Goal: Find specific page/section: Find specific page/section

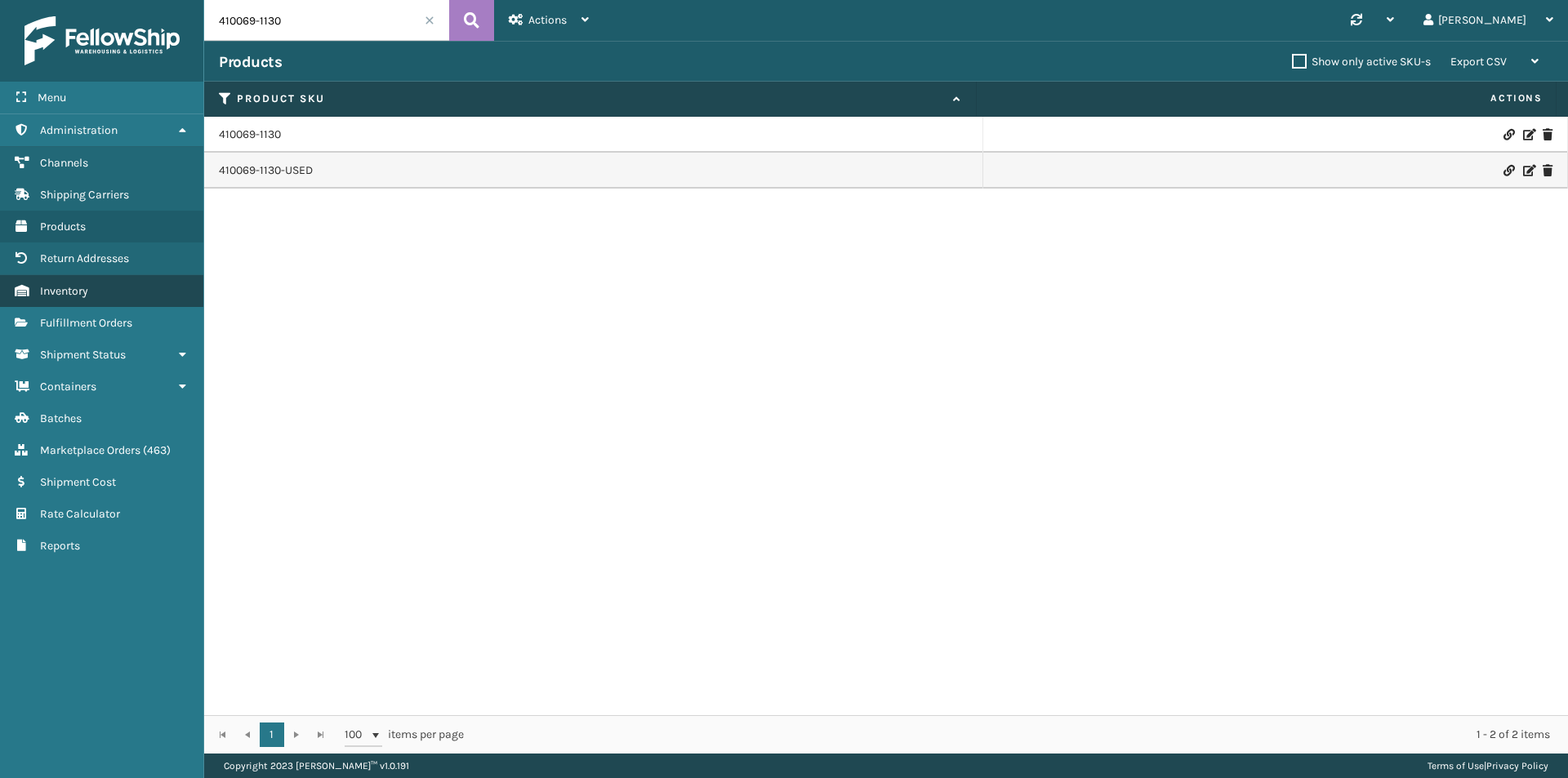
click at [71, 294] on span "Inventory" at bounding box center [64, 291] width 49 height 14
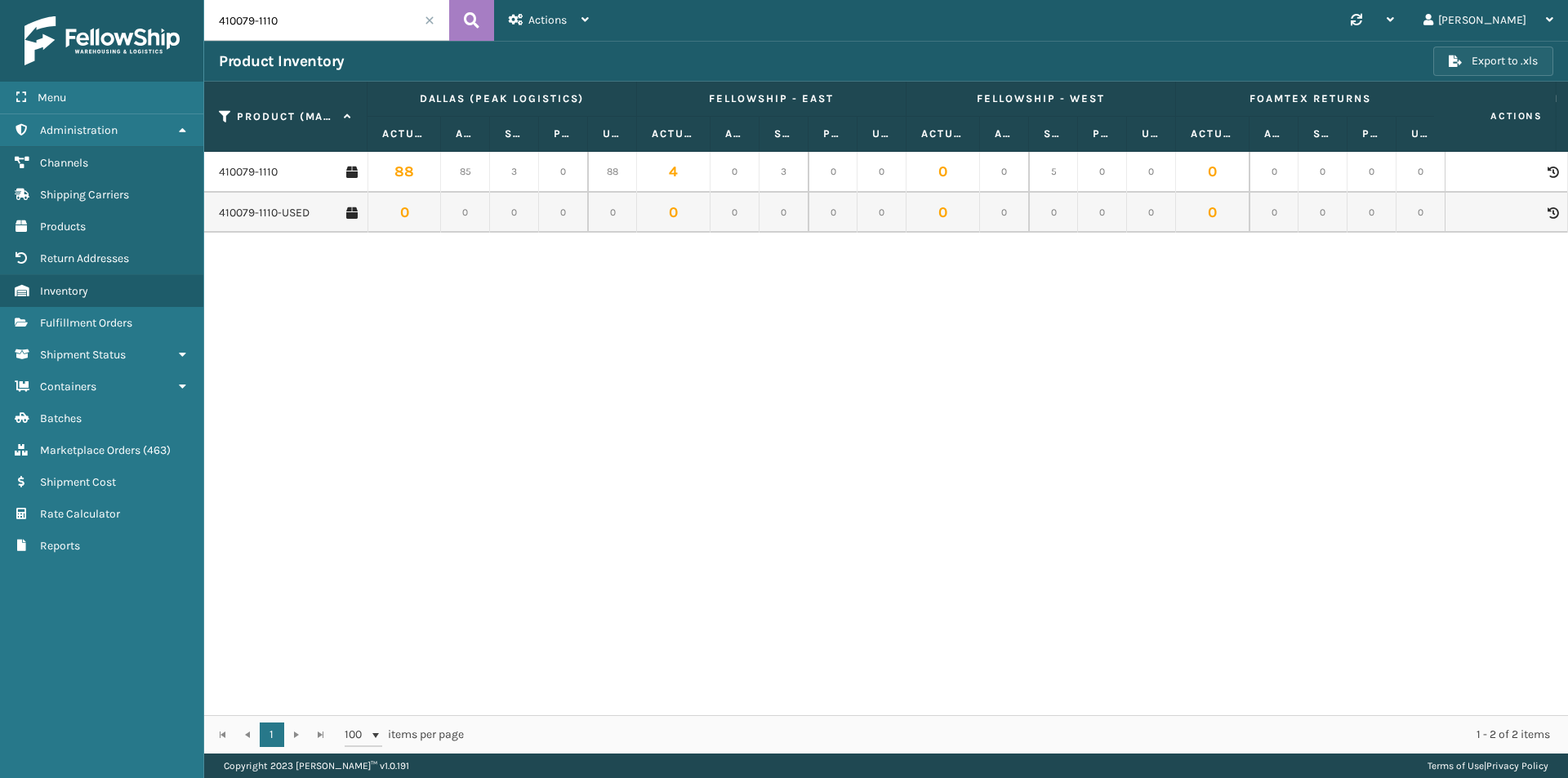
click at [1503, 65] on button "Export to .xls" at bounding box center [1493, 61] width 120 height 30
drag, startPoint x: 310, startPoint y: 25, endPoint x: 175, endPoint y: 26, distance: 135.0
click at [175, 0] on div "Menu Administration Channels Shipping Carriers Products Return Addresses Invent…" at bounding box center [784, 0] width 1568 height 0
click at [430, 20] on span at bounding box center [429, 20] width 10 height 10
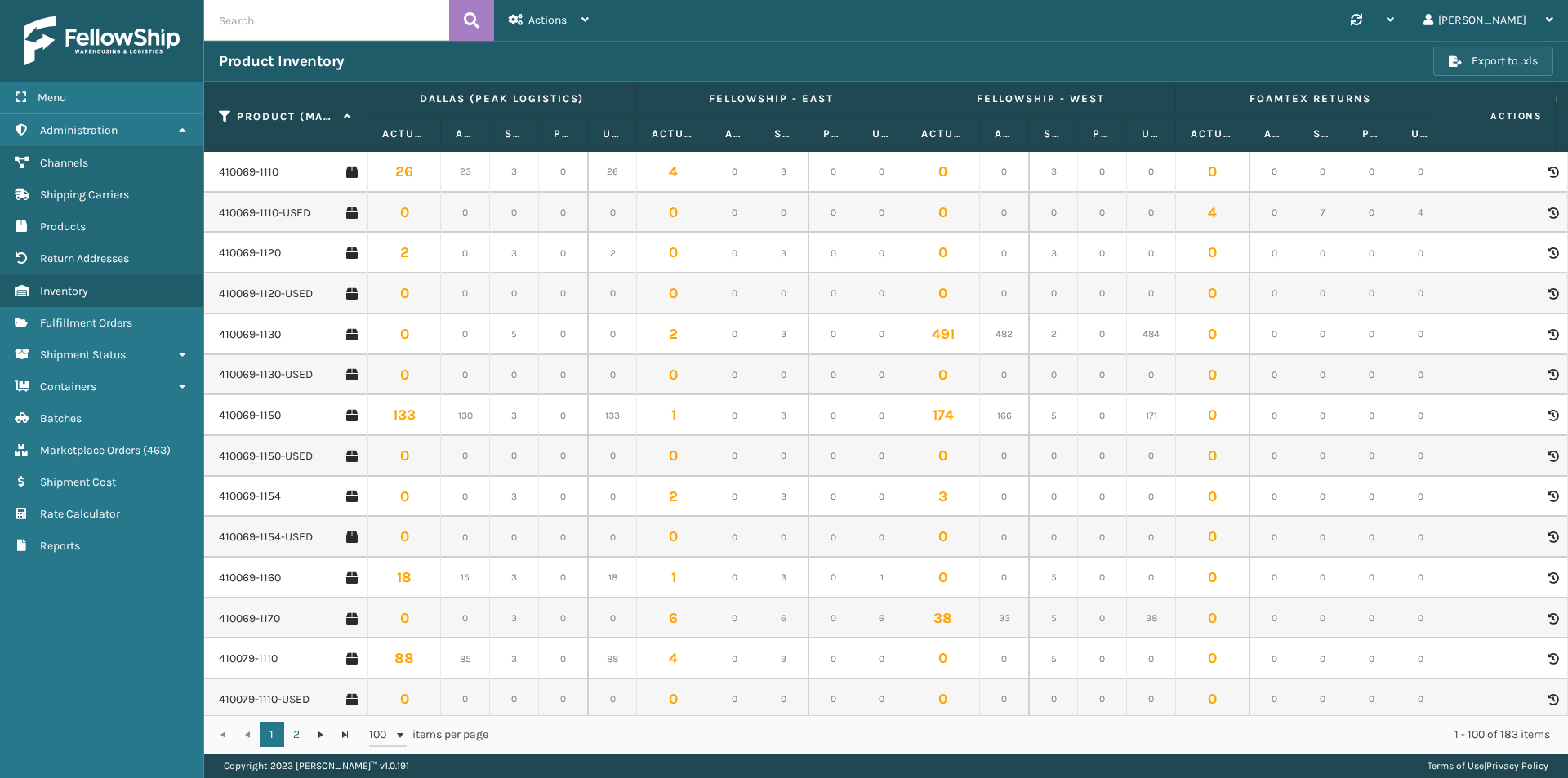
click at [1522, 64] on button "Export to .xls" at bounding box center [1493, 61] width 120 height 30
click at [255, 28] on input "text" at bounding box center [326, 20] width 245 height 41
paste input "410106-1130"
type input "410106-1130"
click at [477, 16] on icon at bounding box center [472, 21] width 15 height 25
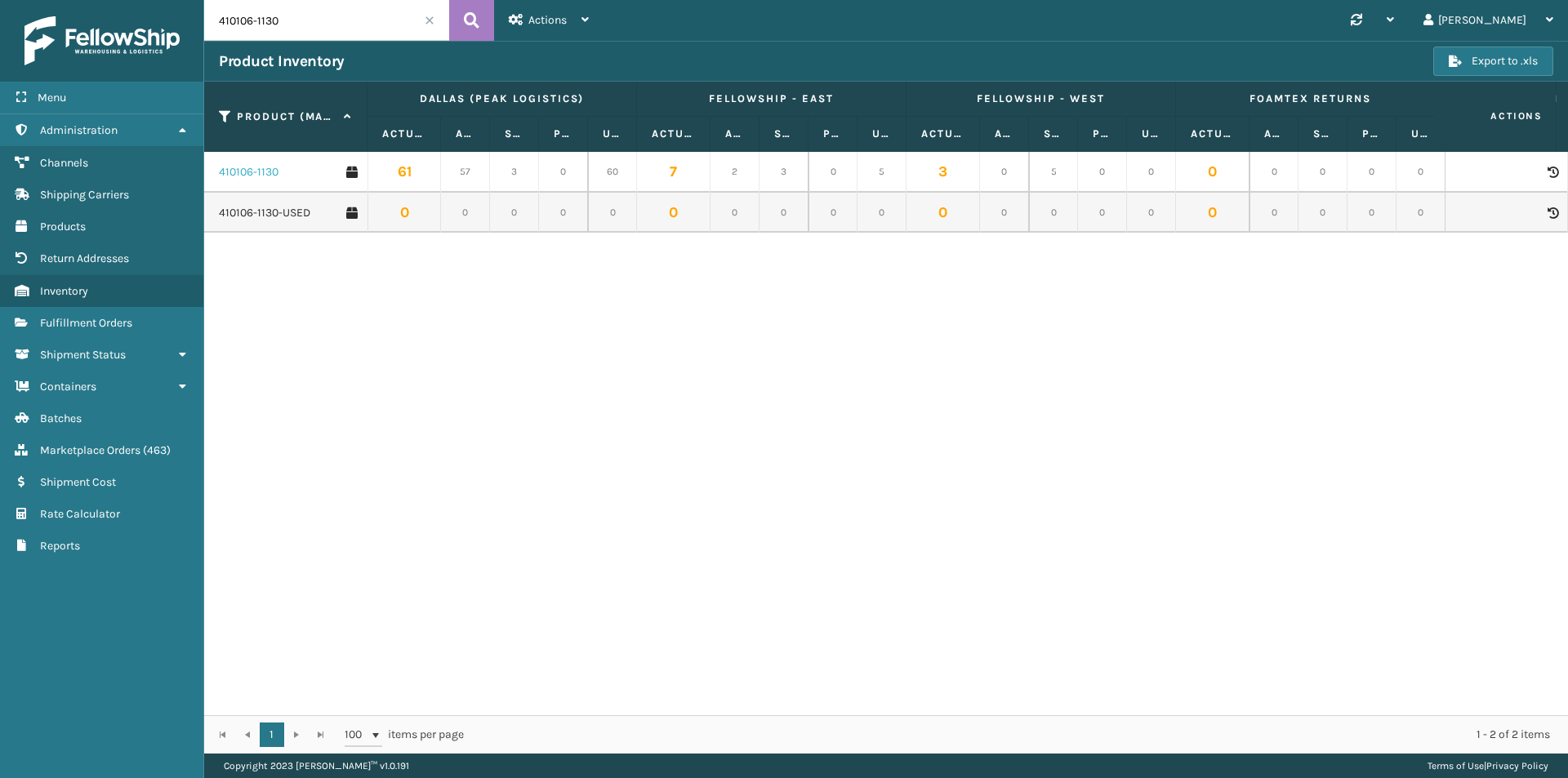
click at [253, 171] on link "410106-1130" at bounding box center [249, 172] width 60 height 16
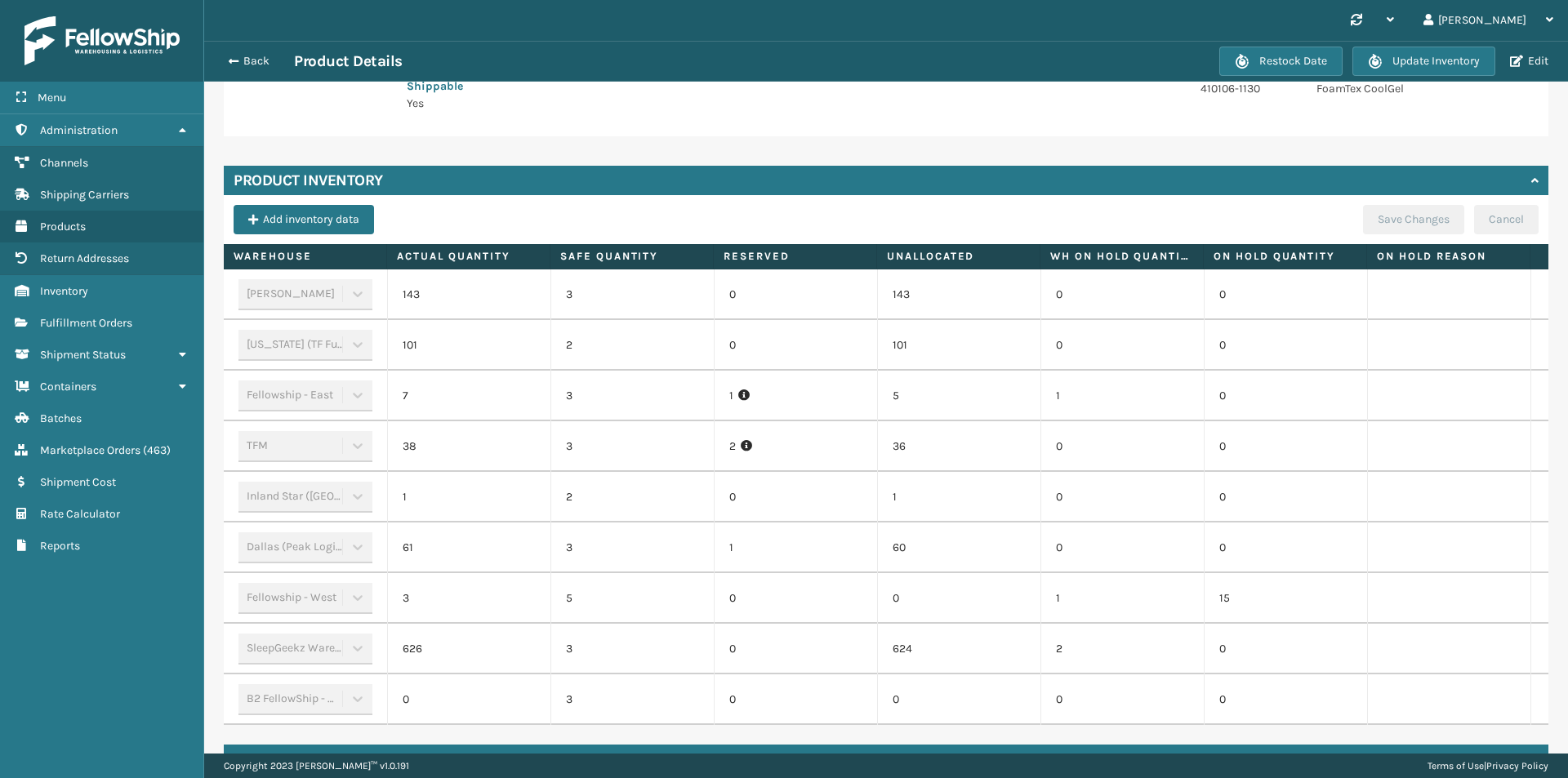
scroll to position [408, 0]
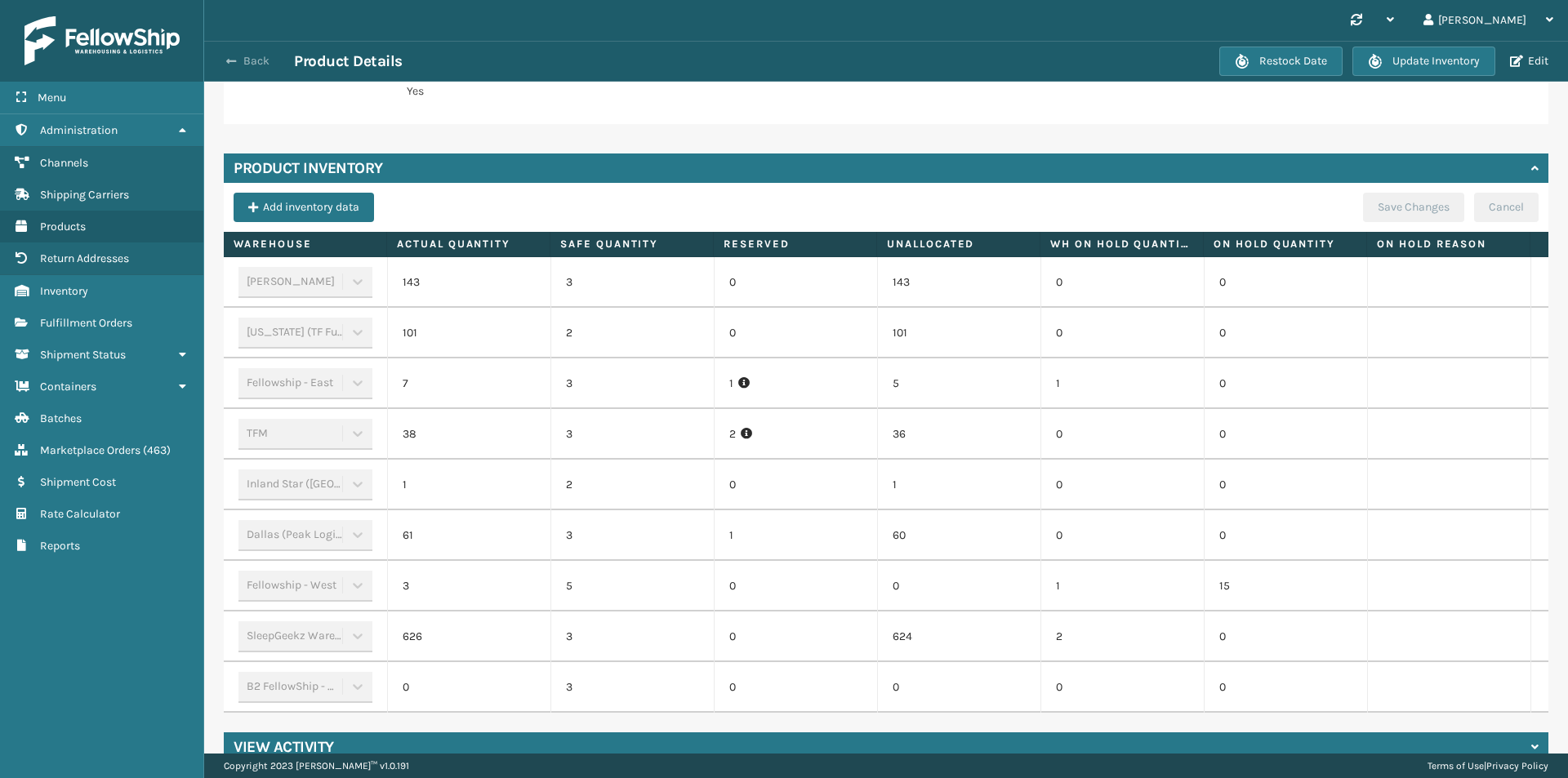
click at [256, 56] on button "Back" at bounding box center [256, 61] width 75 height 14
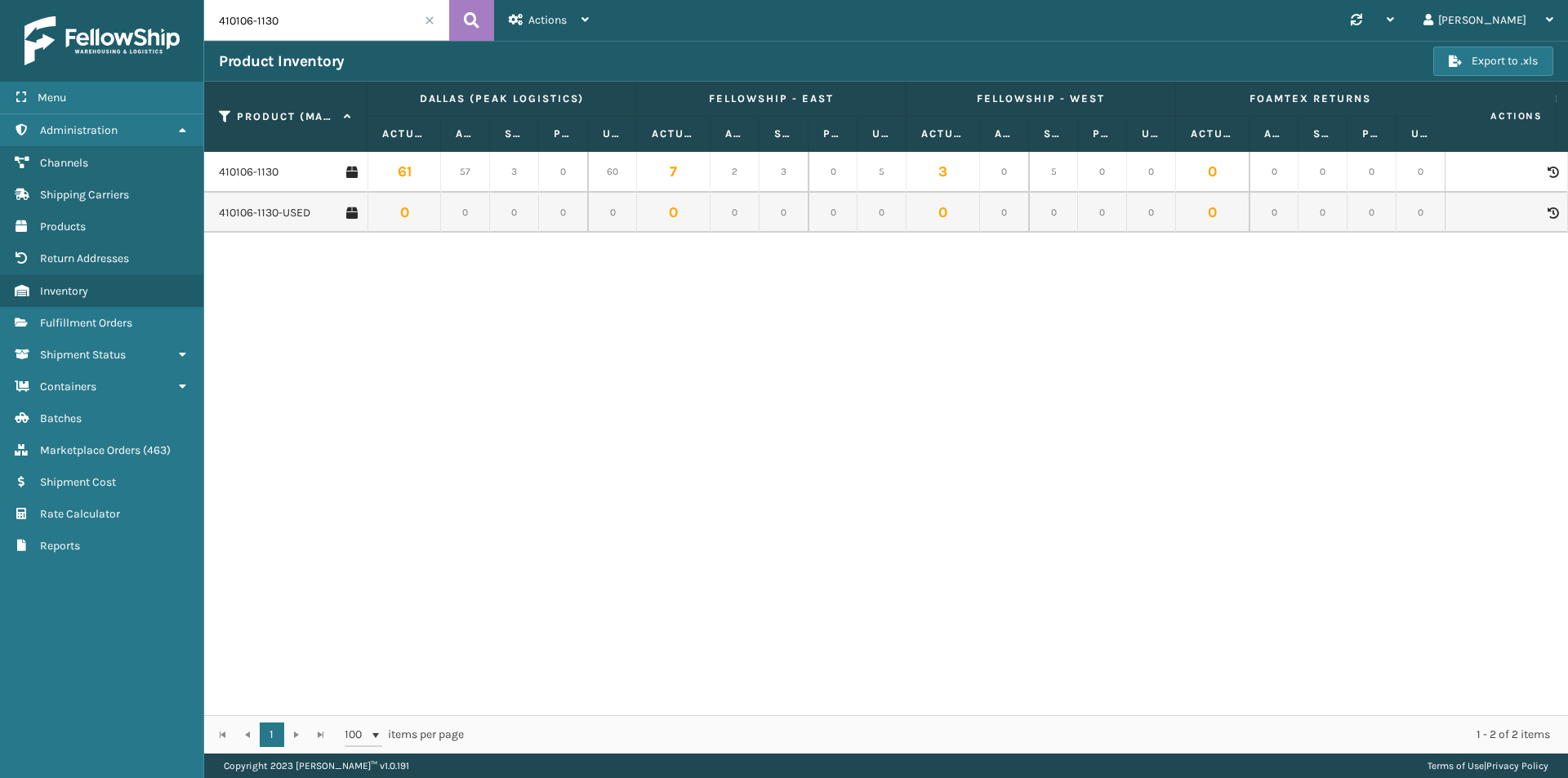
drag, startPoint x: 310, startPoint y: 20, endPoint x: 179, endPoint y: 10, distance: 131.4
click at [179, 0] on div "Menu Administration Channels Shipping Carriers Products Return Addresses Invent…" at bounding box center [784, 0] width 1568 height 0
paste input "069-115"
type input "410069-1150"
click at [467, 17] on icon at bounding box center [472, 21] width 15 height 25
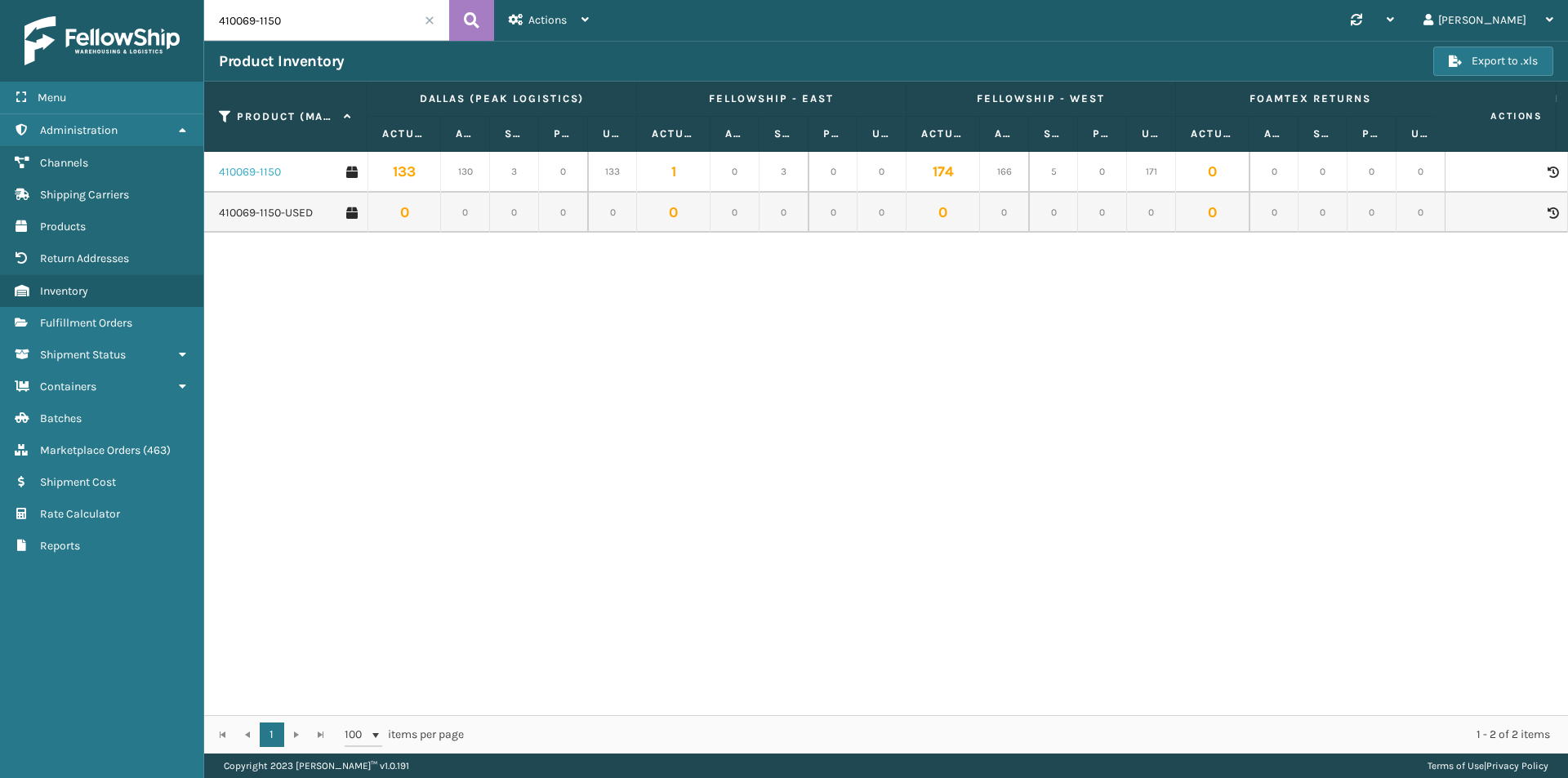
click at [255, 174] on link "410069-1150" at bounding box center [250, 172] width 62 height 16
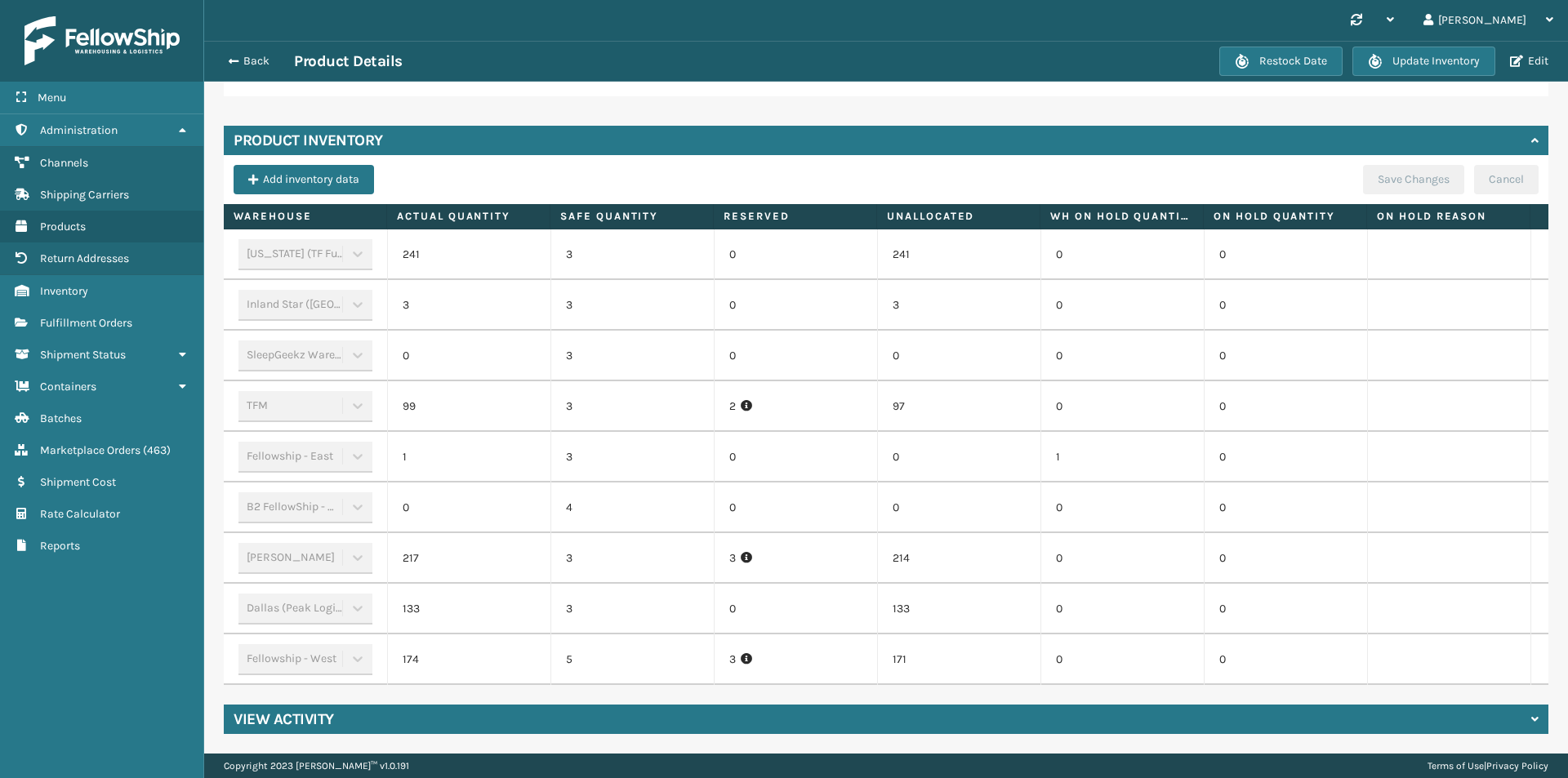
scroll to position [465, 0]
click at [259, 61] on button "Back" at bounding box center [256, 61] width 75 height 14
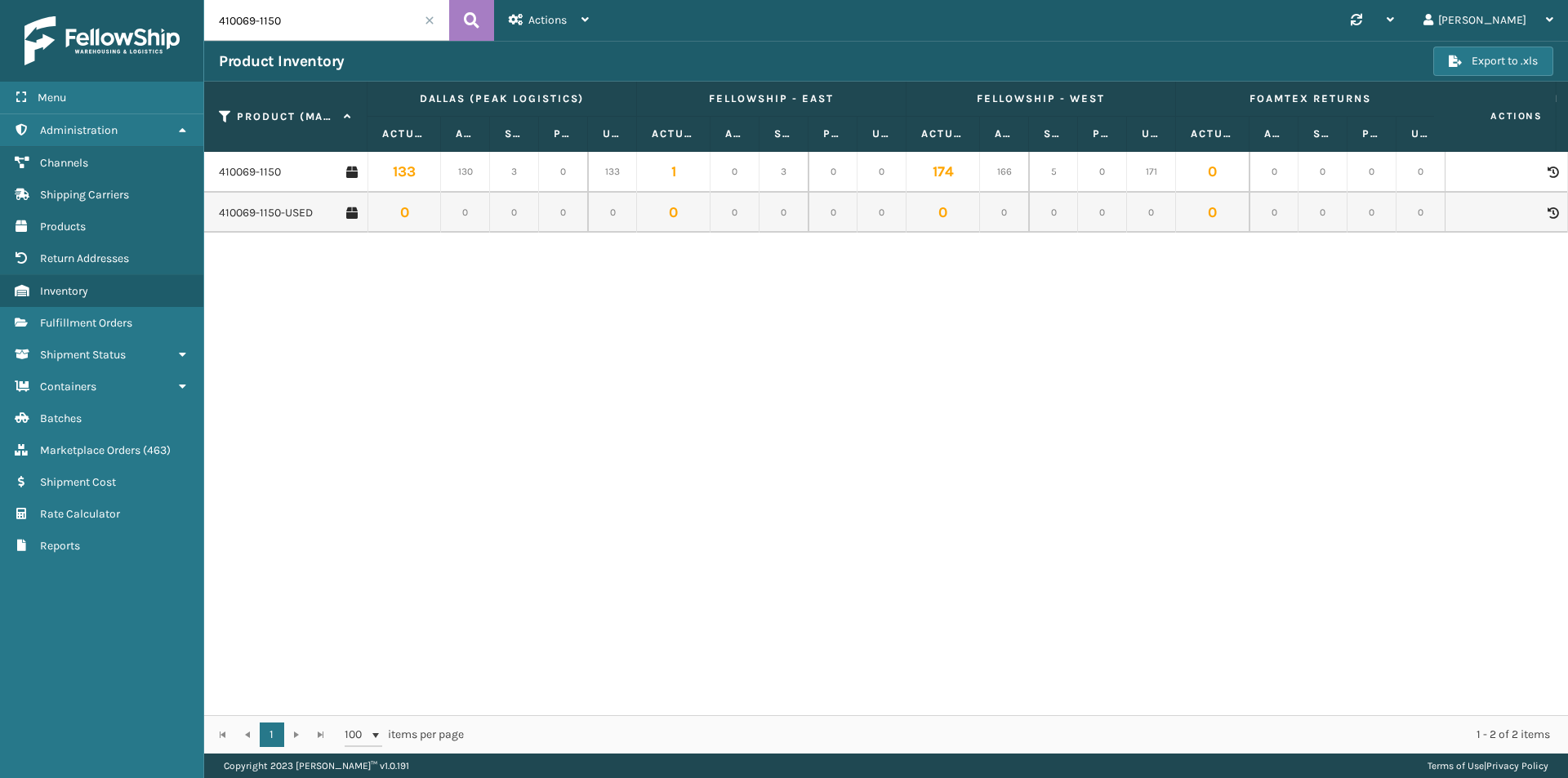
drag, startPoint x: 298, startPoint y: 21, endPoint x: 202, endPoint y: 27, distance: 96.2
click at [202, 0] on div "Menu Administration Channels Shipping Carriers Products Return Addresses Invent…" at bounding box center [784, 0] width 1568 height 0
paste input "167-116"
type input "410167-1160"
click at [479, 21] on button at bounding box center [471, 20] width 45 height 41
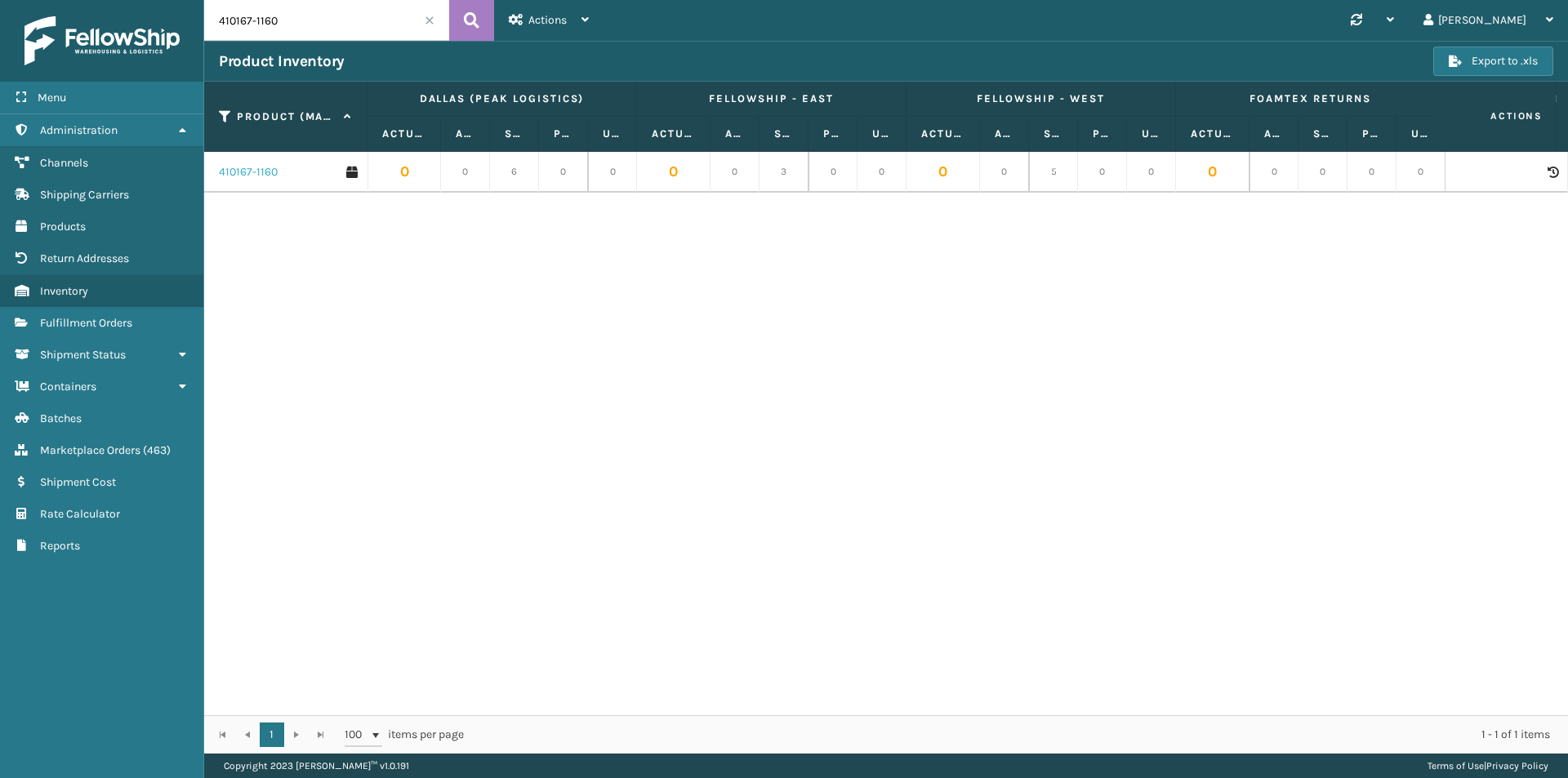
click at [260, 171] on link "410167-1160" at bounding box center [249, 172] width 59 height 16
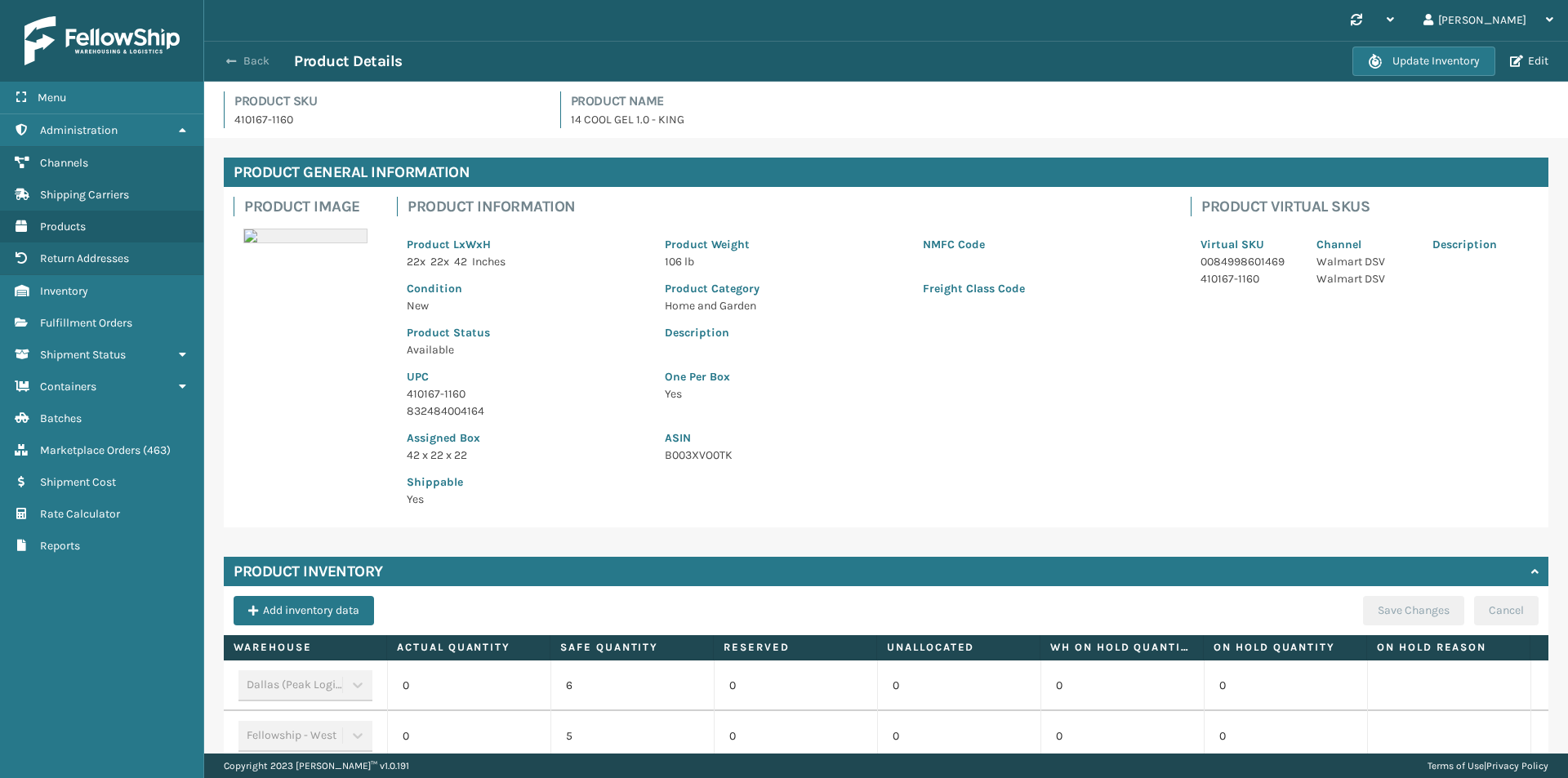
click at [249, 60] on button "Back" at bounding box center [256, 61] width 75 height 14
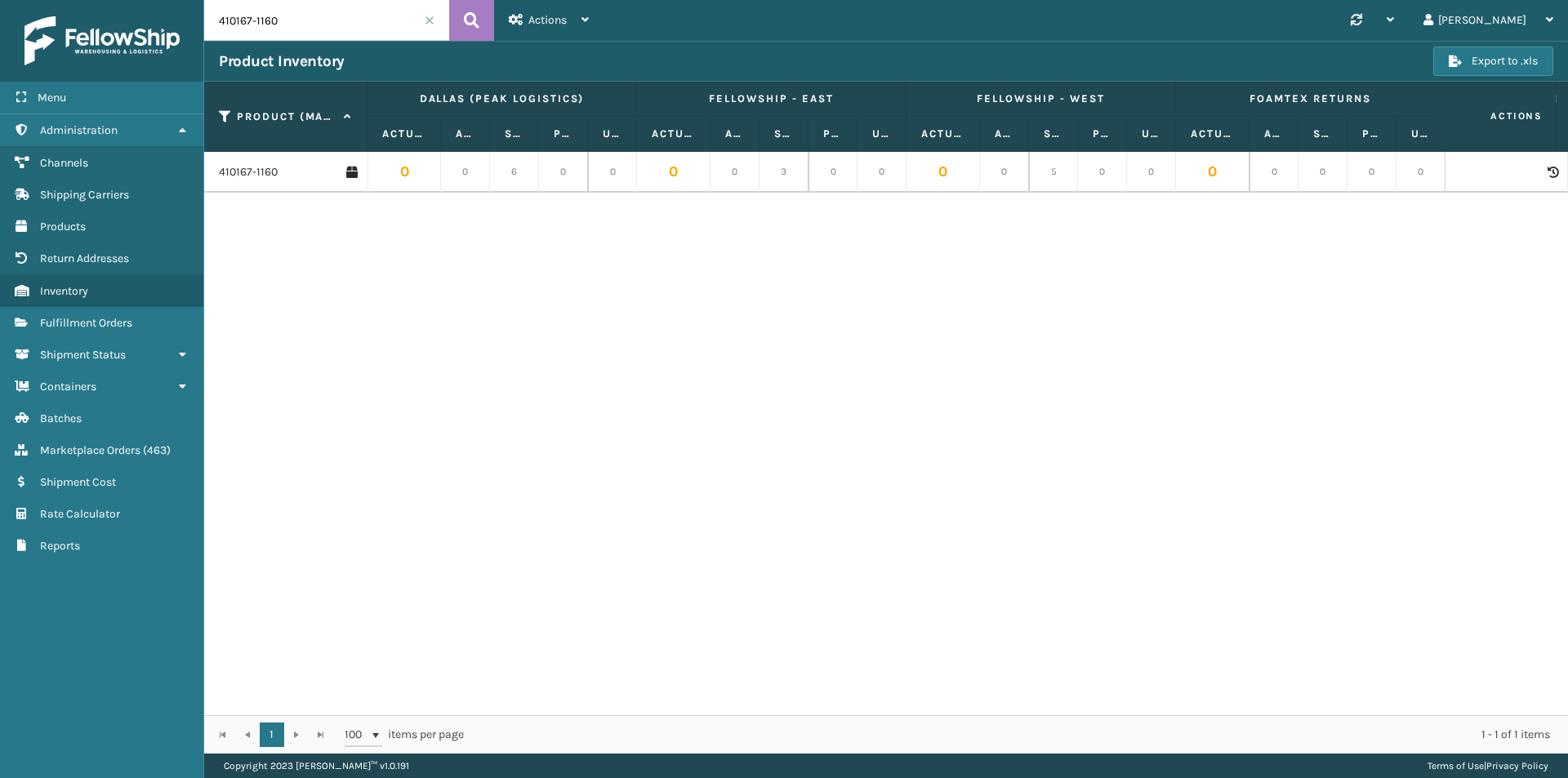
drag, startPoint x: 326, startPoint y: 23, endPoint x: 176, endPoint y: 20, distance: 150.0
click at [176, 0] on div "Menu Administration Channels Shipping Carriers Products Return Addresses Invent…" at bounding box center [784, 0] width 1568 height 0
paste input "3"
type input "410167-1130"
click at [249, 174] on link "410167-1130" at bounding box center [249, 172] width 59 height 16
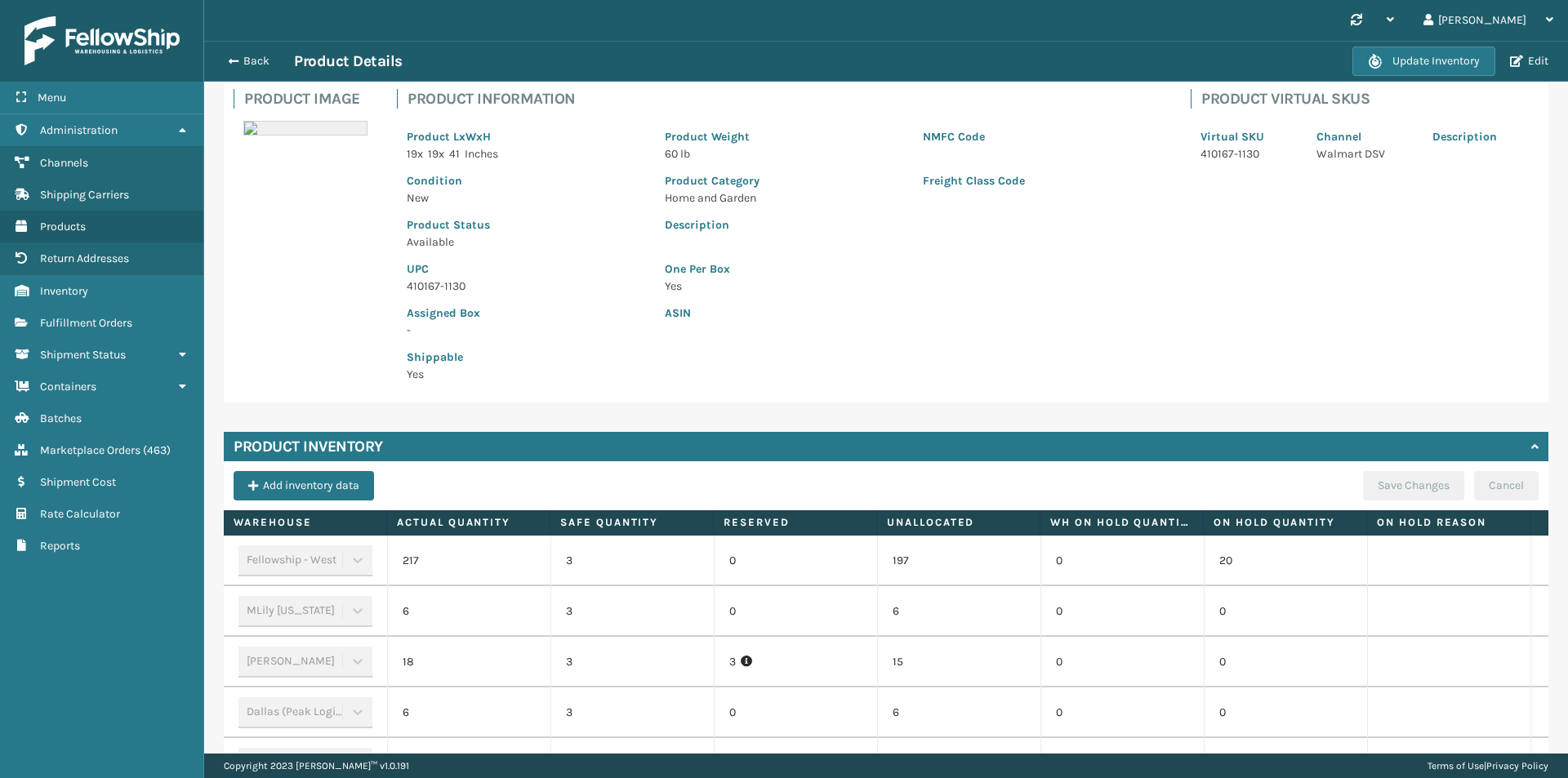
scroll to position [325, 0]
